Goal: Communication & Community: Ask a question

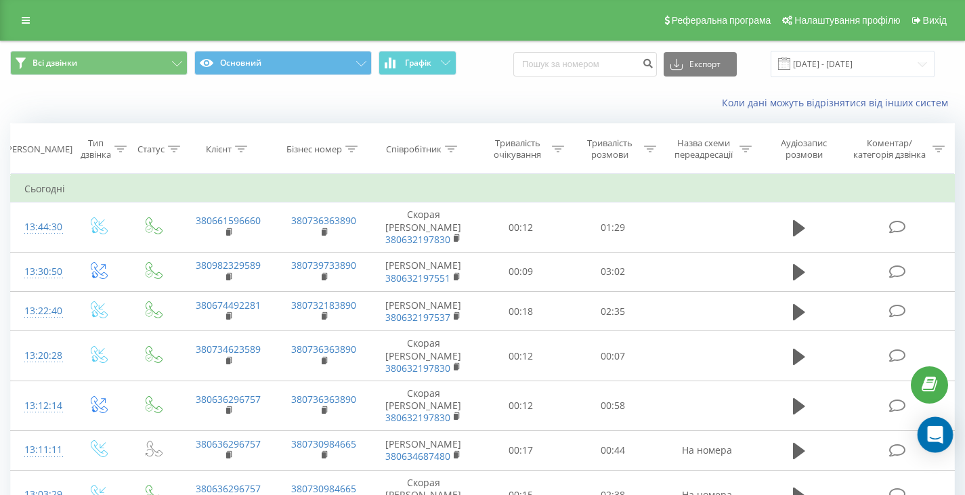
click at [943, 436] on icon "Open Intercom Messenger" at bounding box center [935, 435] width 18 height 18
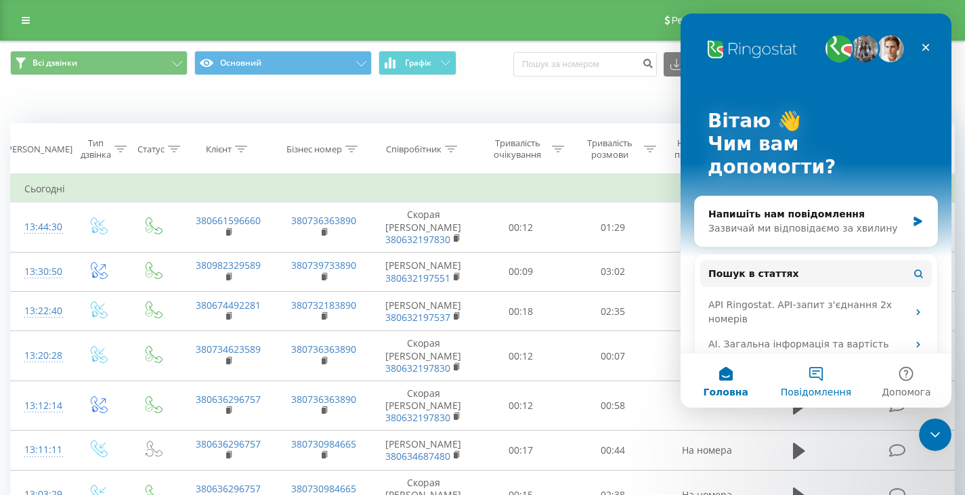
click at [821, 382] on button "Повідомлення" at bounding box center [815, 380] width 90 height 54
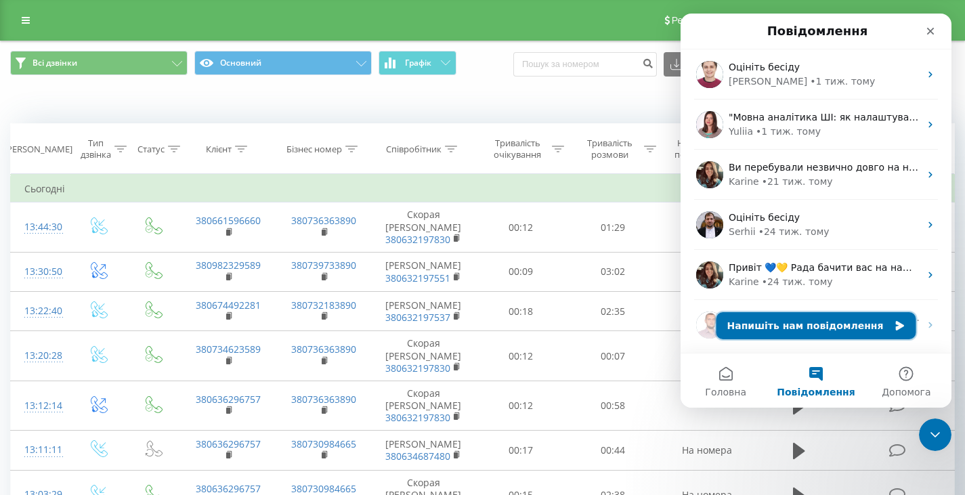
click at [791, 324] on button "Напишіть нам повідомлення" at bounding box center [816, 325] width 200 height 27
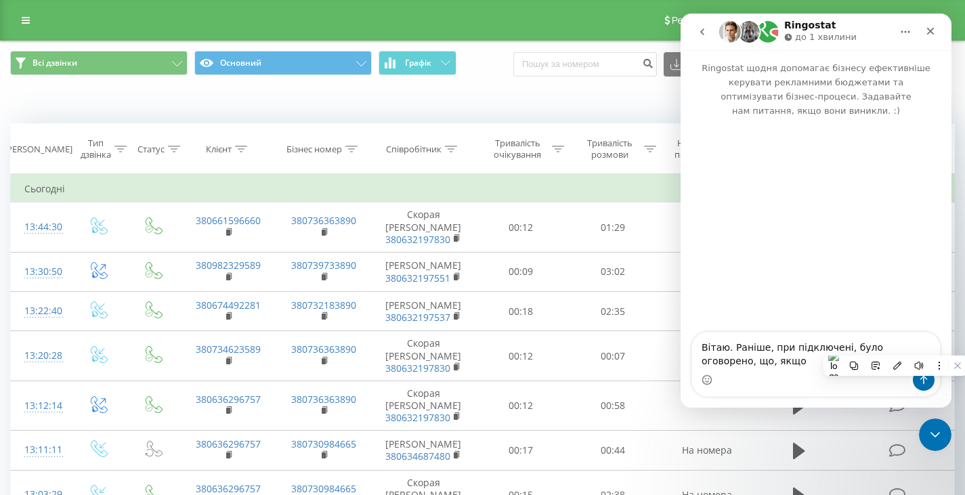
drag, startPoint x: 895, startPoint y: 345, endPoint x: 755, endPoint y: 365, distance: 141.6
click at [755, 365] on textarea "Вітаю. Раніше, при підключені, було оговорено, що, якщо" at bounding box center [816, 350] width 248 height 37
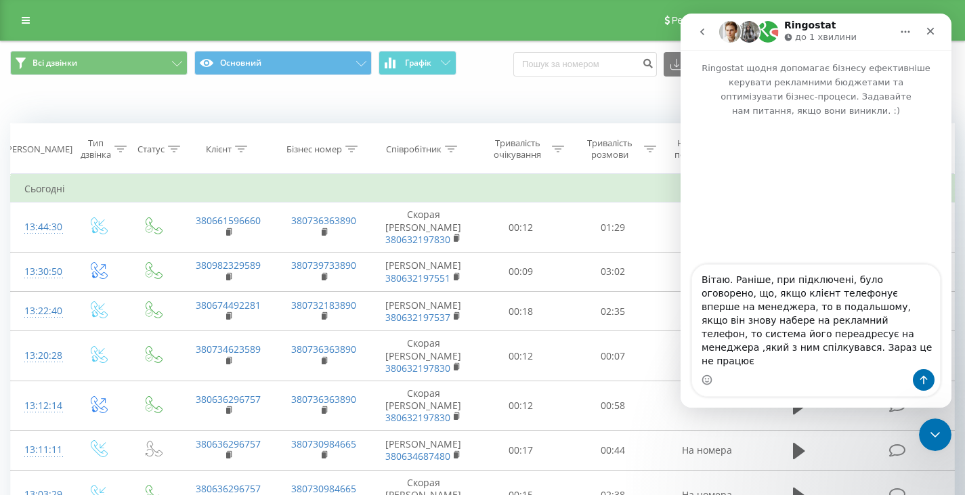
type textarea "Вітаю. Раніше, при підключені, було оговорено, що, якщо клієнт телефонує вперше…"
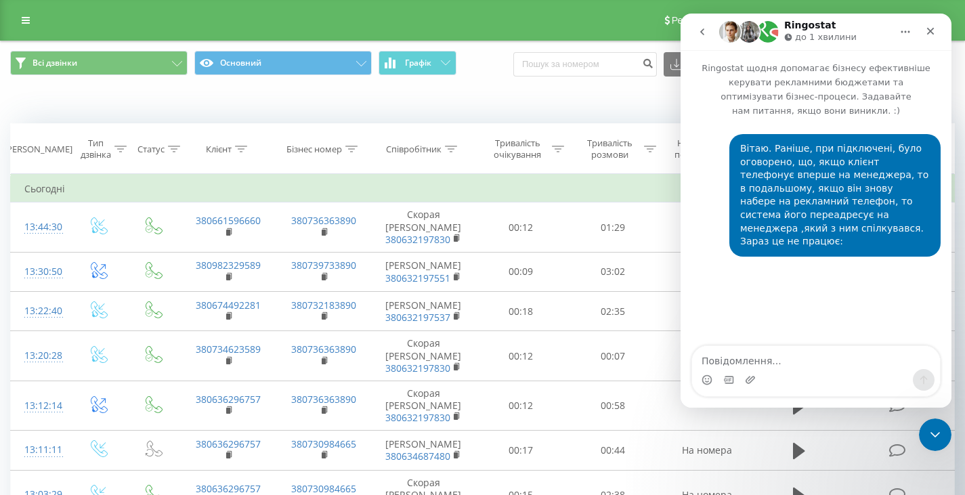
type textarea "[PHONE_NUMBER] в 13:03 был входящий на рекламный, попал на менеджера [PHONE_NUM…"
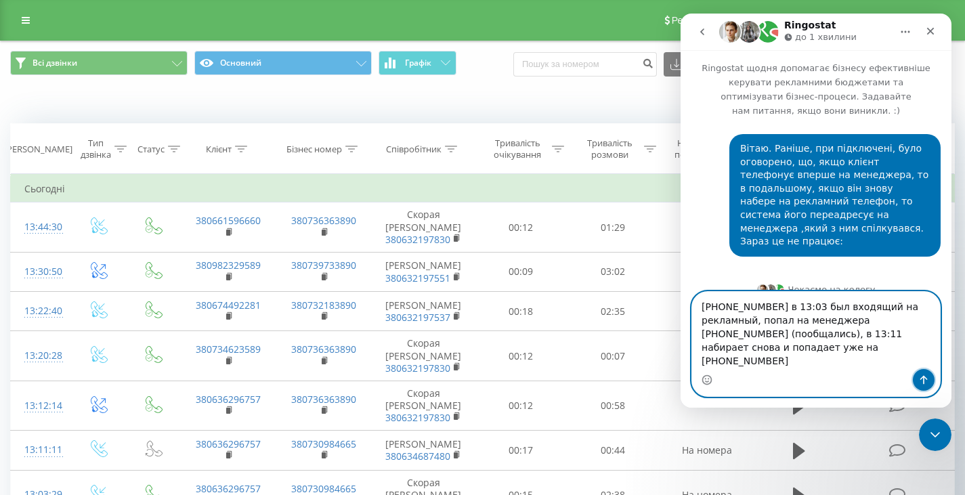
click at [917, 373] on button "Надіслати повідомлення…" at bounding box center [924, 380] width 22 height 22
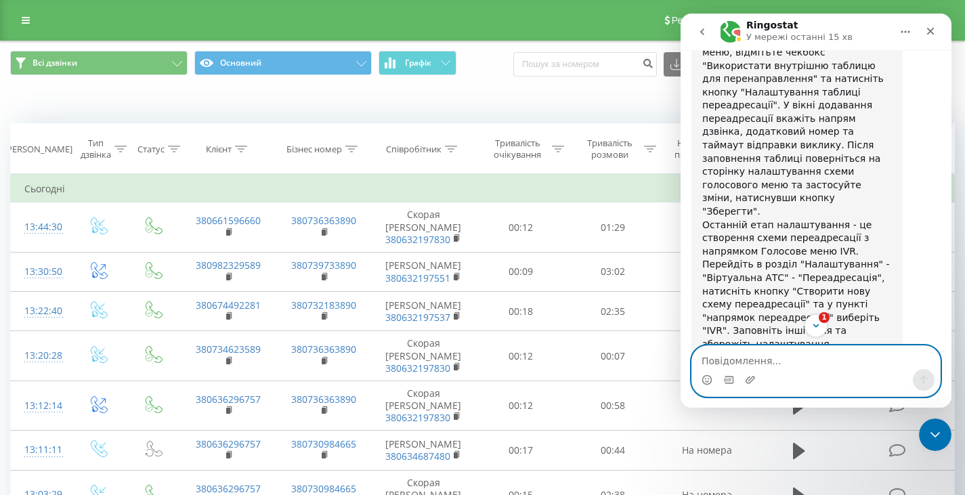
scroll to position [1370, 0]
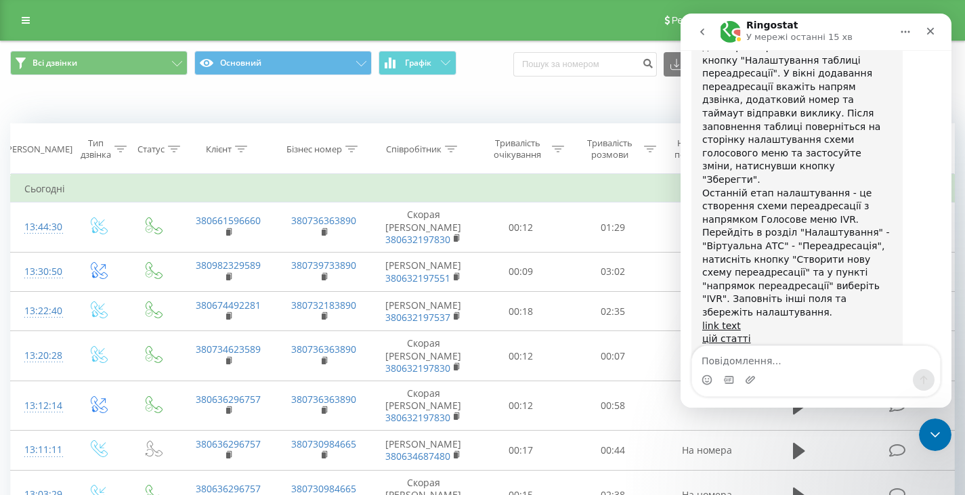
drag, startPoint x: 705, startPoint y: 236, endPoint x: 809, endPoint y: 240, distance: 103.7
click at [809, 376] on div "Ви можете будь-коли подати запит на спілкування з оператором. Зверніть увагу, щ…" at bounding box center [797, 416] width 190 height 80
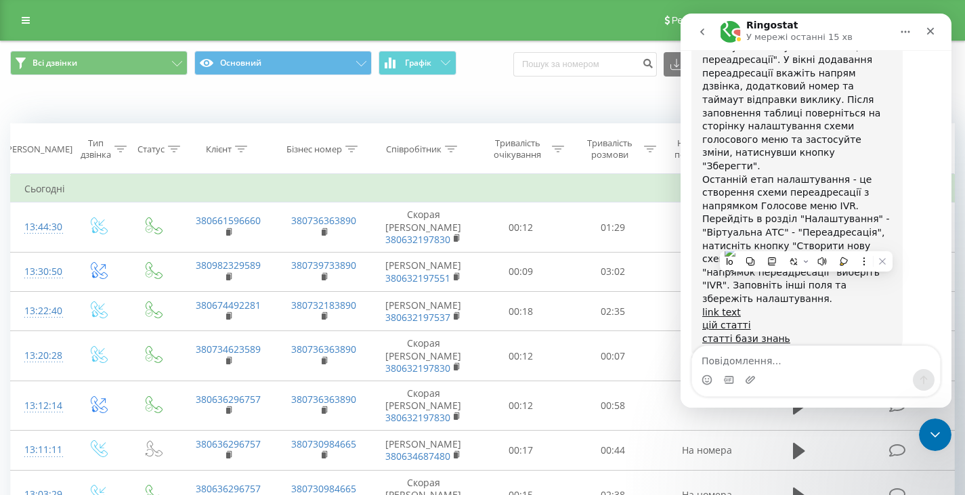
copy div "Зв'язатись з оператором"
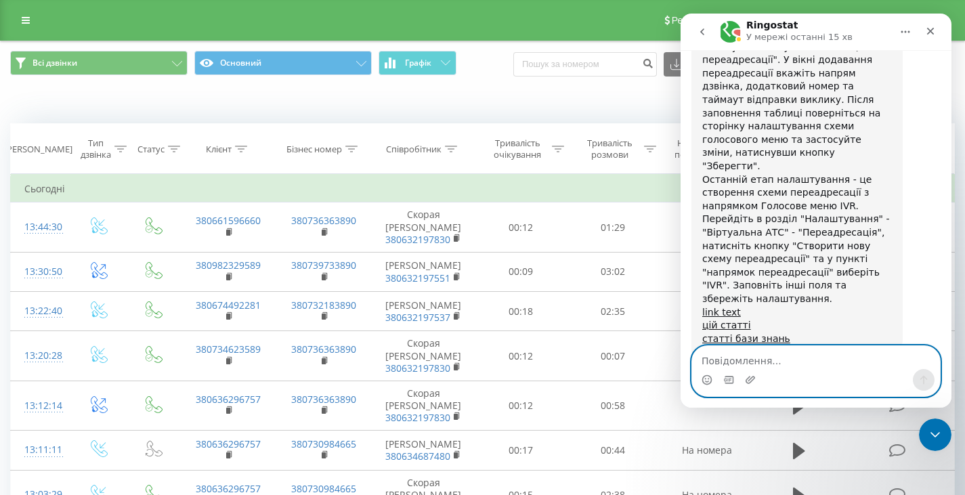
paste textarea "Зв'язатись з оператором"
type textarea "Зв'язатись з оператором"
click at [925, 380] on icon "Надіслати повідомлення…" at bounding box center [923, 379] width 11 height 11
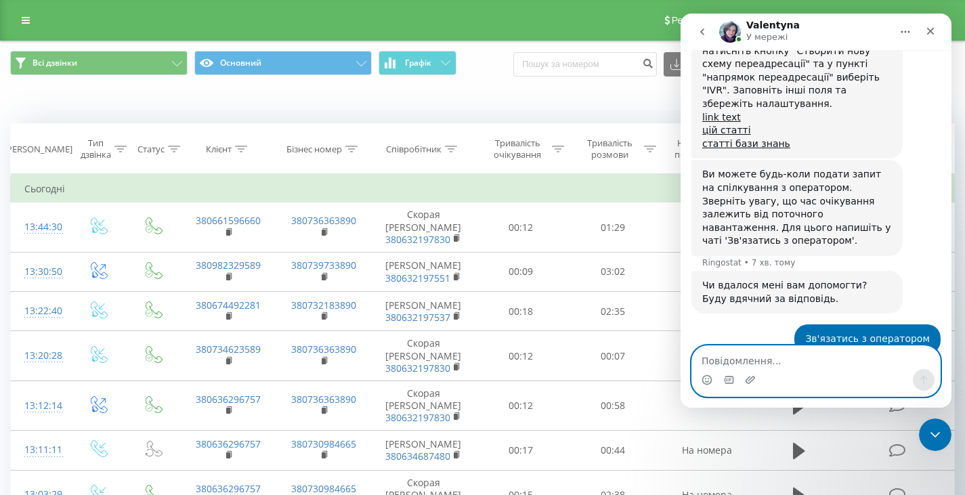
scroll to position [1583, 0]
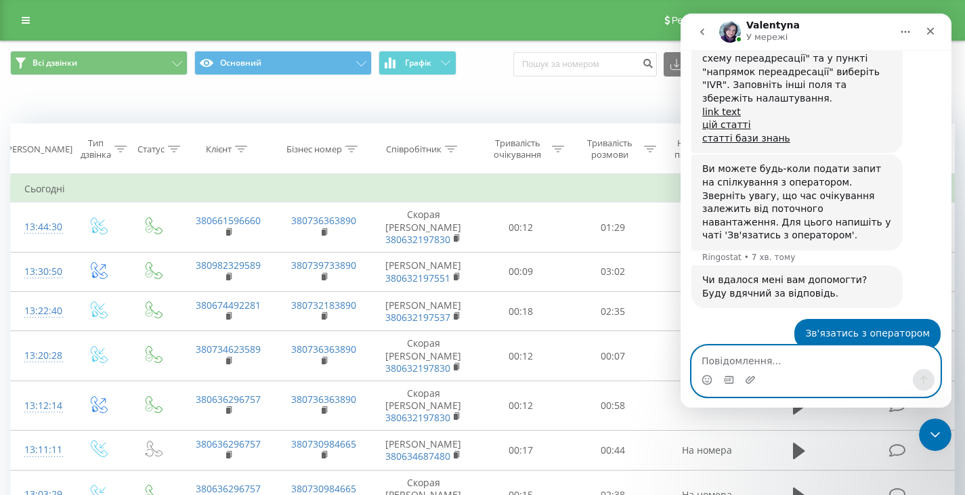
drag, startPoint x: 707, startPoint y: 383, endPoint x: 705, endPoint y: 350, distance: 32.6
click at [707, 382] on icon "Вибір емодзі" at bounding box center [706, 379] width 11 height 11
click at [705, 379] on icon "Вибір емодзі" at bounding box center [707, 378] width 5 height 1
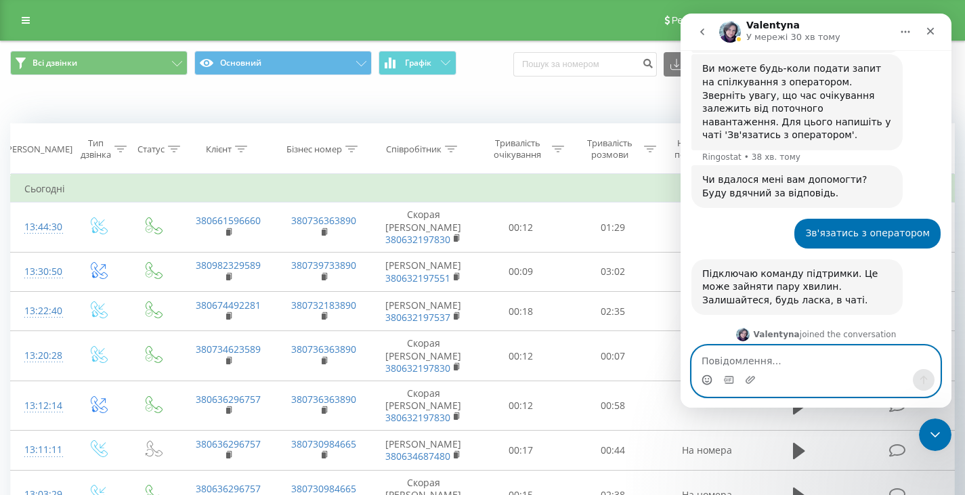
scroll to position [1684, 0]
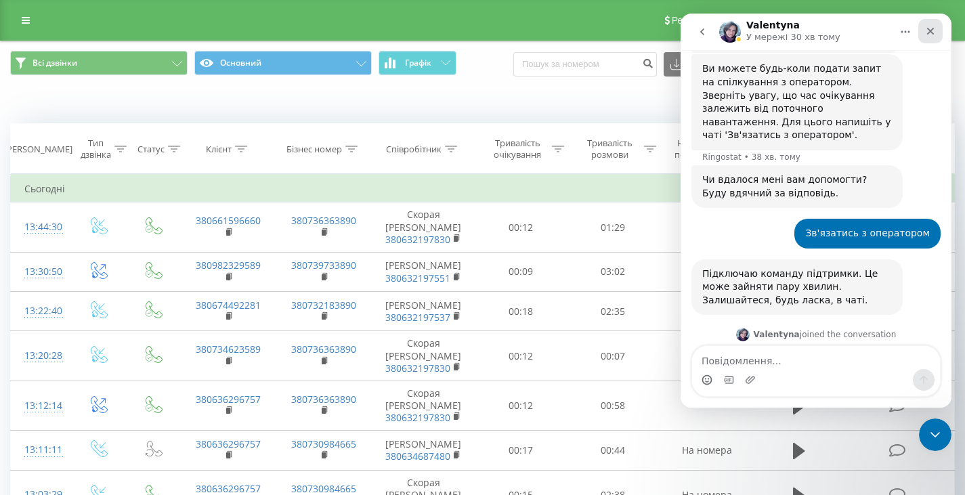
click at [939, 38] on div "Закрити" at bounding box center [930, 31] width 24 height 24
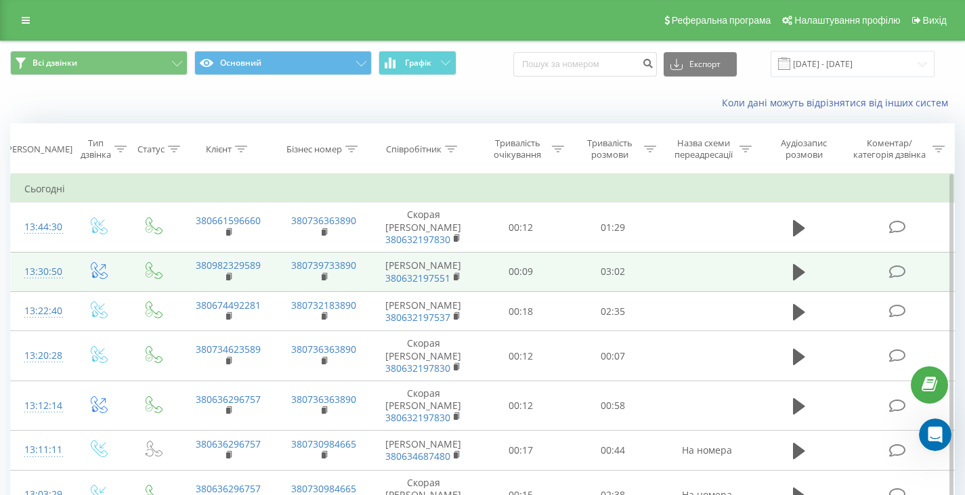
scroll to position [1670, 0]
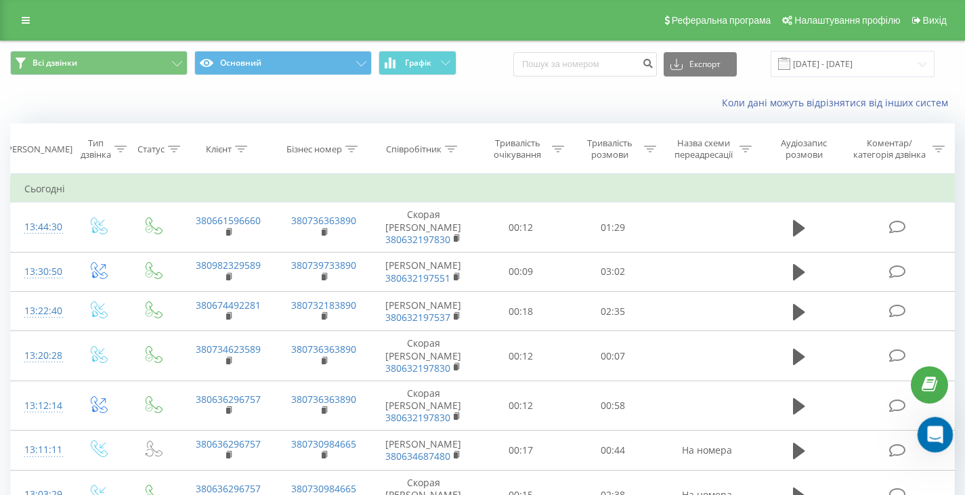
click at [937, 422] on div "Відкрити програму для спілкування Intercom" at bounding box center [933, 432] width 45 height 45
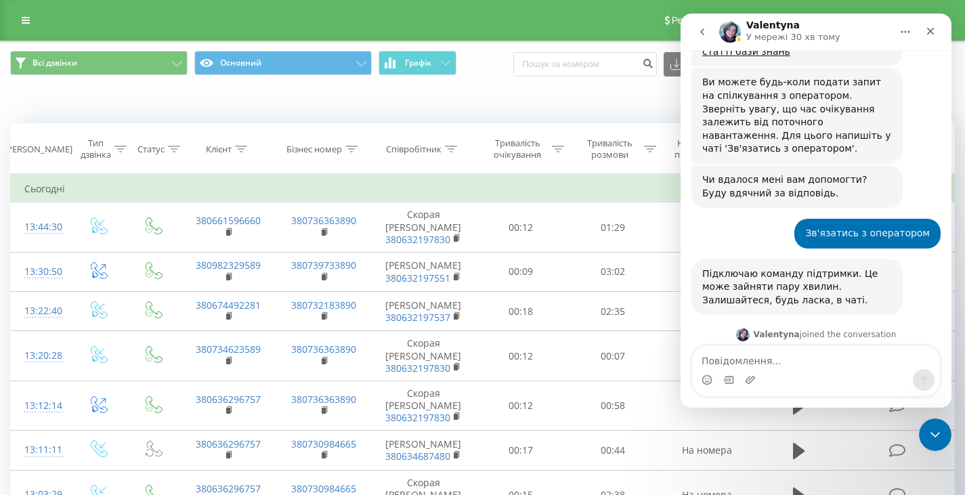
click at [64, 18] on div "Реферальна програма Налаштування профілю Вихід" at bounding box center [482, 20] width 965 height 41
